Goal: Task Accomplishment & Management: Manage account settings

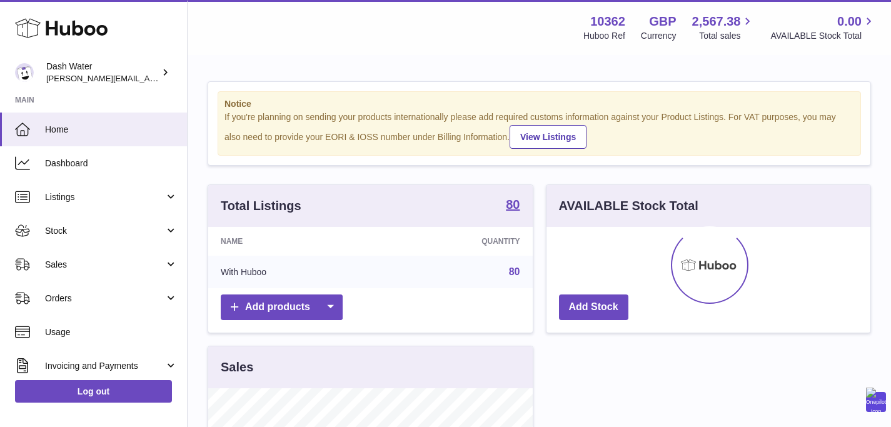
scroll to position [195, 324]
click at [91, 263] on span "Sales" at bounding box center [104, 265] width 119 height 12
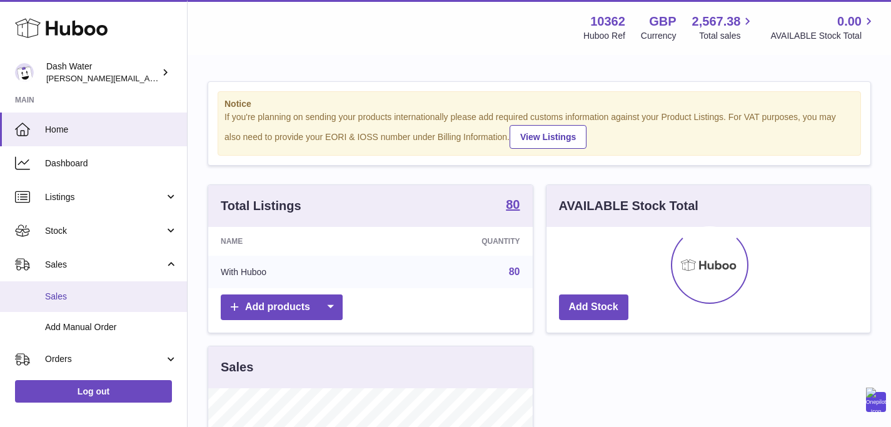
click at [93, 298] on span "Sales" at bounding box center [111, 297] width 133 height 12
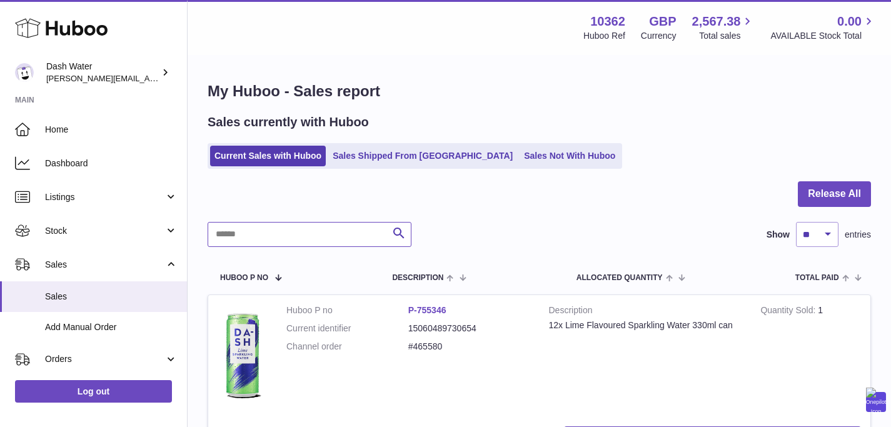
click at [322, 232] on input "text" at bounding box center [310, 234] width 204 height 25
paste input "******"
type input "******"
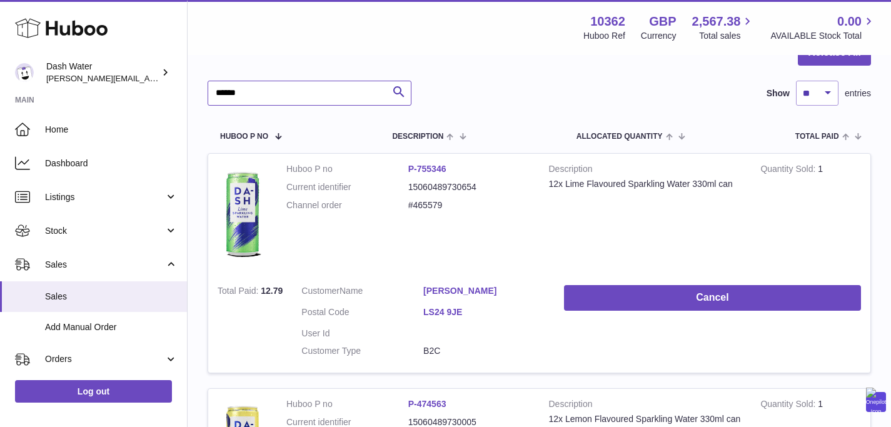
scroll to position [226, 0]
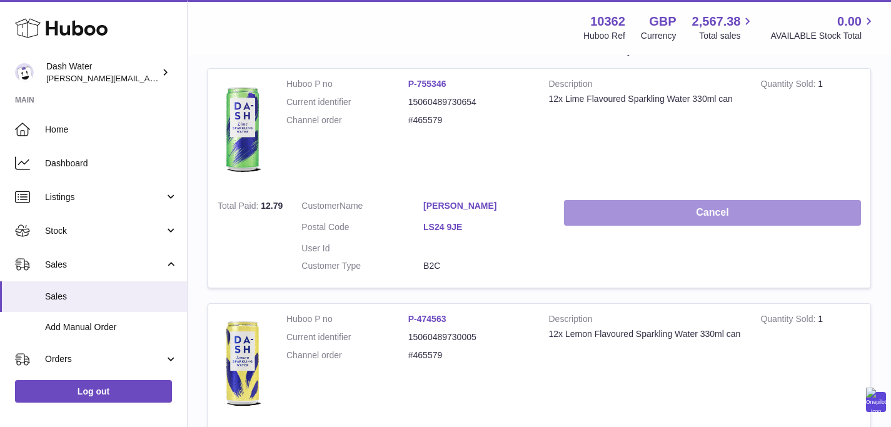
click at [683, 224] on button "Cancel" at bounding box center [712, 213] width 297 height 26
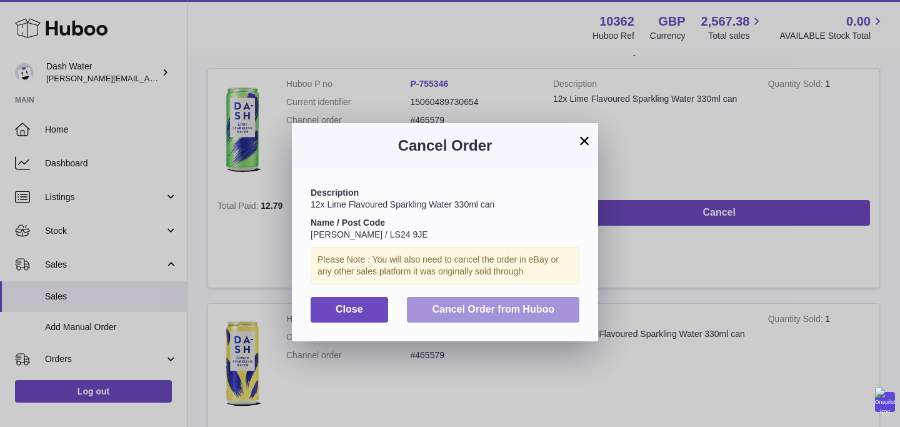
click at [568, 311] on button "Cancel Order from Huboo" at bounding box center [493, 310] width 173 height 26
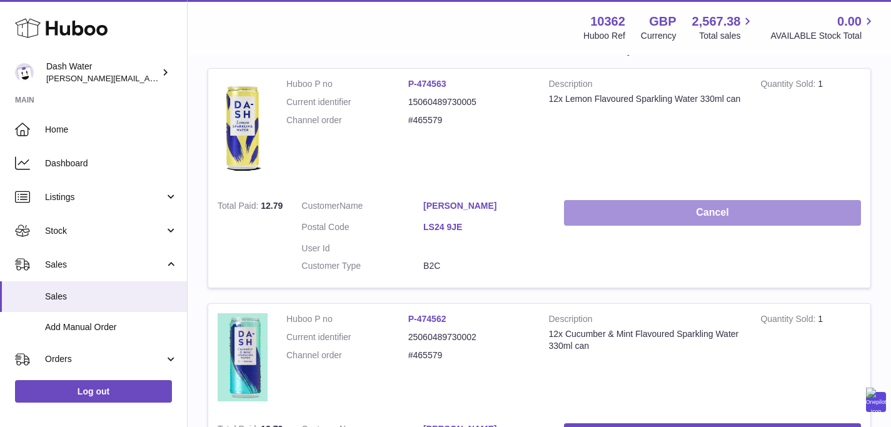
click at [668, 215] on button "Cancel" at bounding box center [712, 213] width 297 height 26
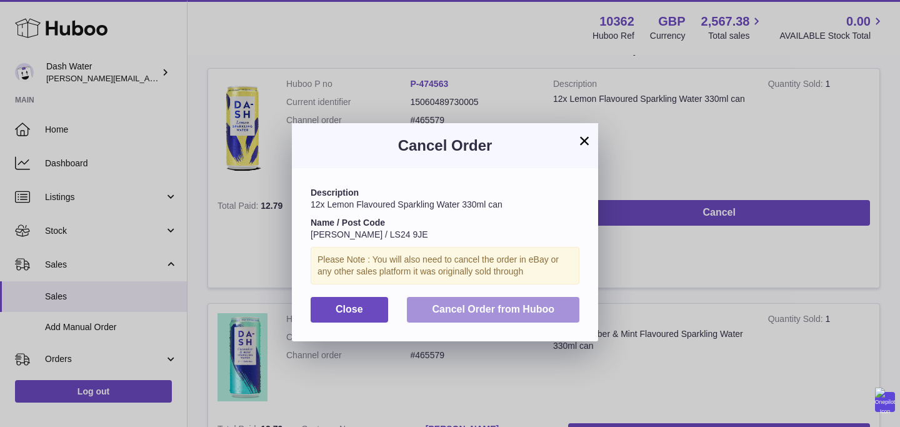
click at [536, 311] on span "Cancel Order from Huboo" at bounding box center [493, 309] width 123 height 11
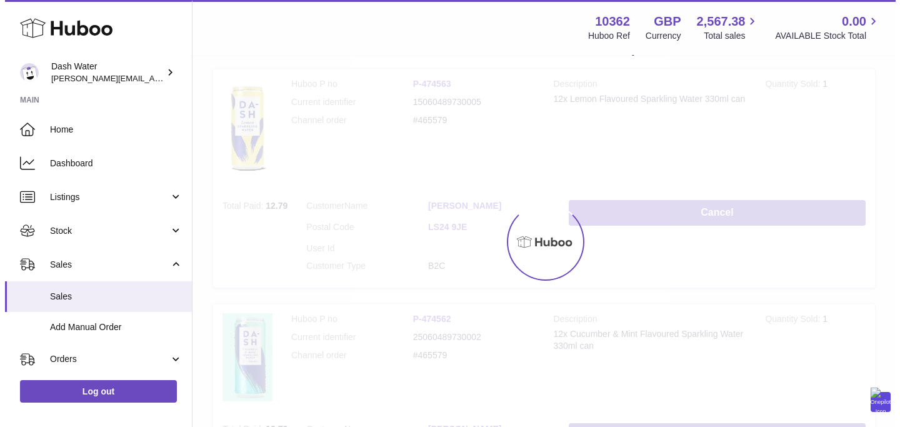
scroll to position [189, 0]
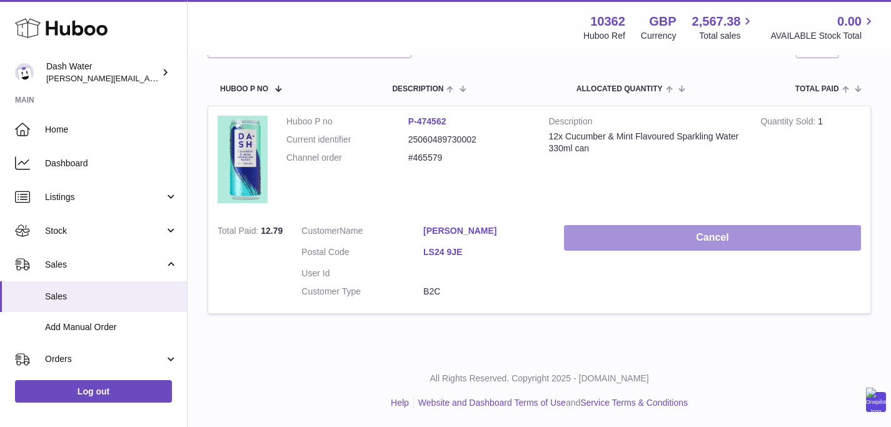
click at [649, 237] on button "Cancel" at bounding box center [712, 238] width 297 height 26
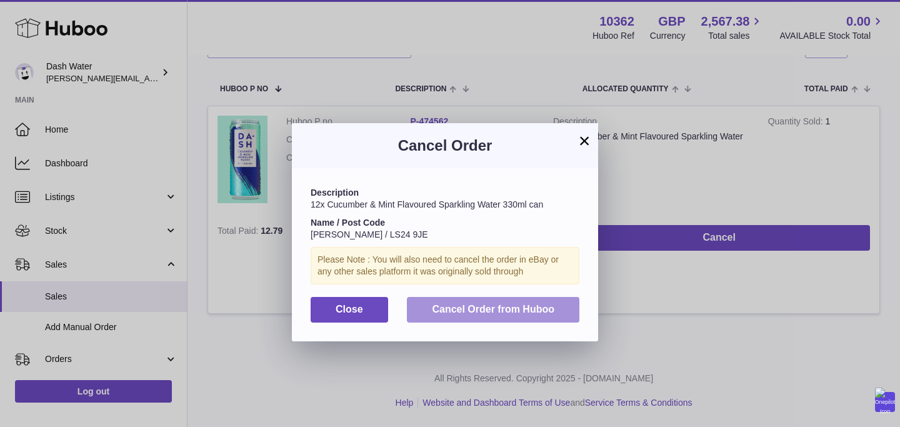
click at [528, 308] on span "Cancel Order from Huboo" at bounding box center [493, 309] width 123 height 11
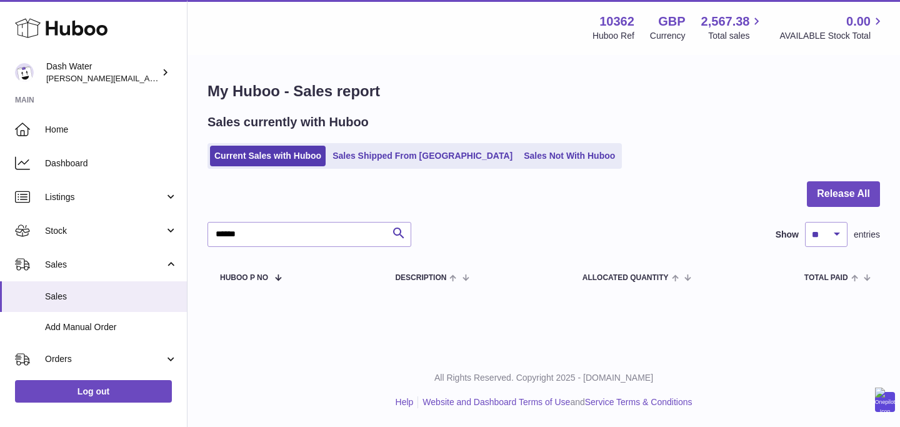
scroll to position [0, 0]
